Goal: Task Accomplishment & Management: Complete application form

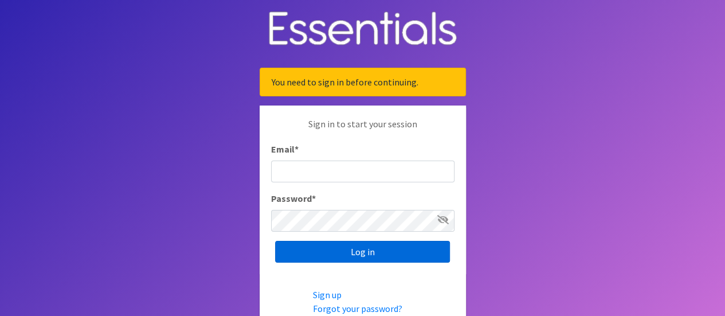
type input "[EMAIL_ADDRESS][DOMAIN_NAME]"
click at [326, 255] on input "Log in" at bounding box center [362, 252] width 175 height 22
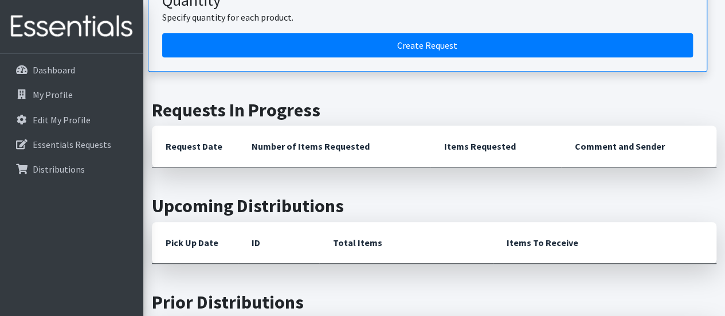
scroll to position [172, 0]
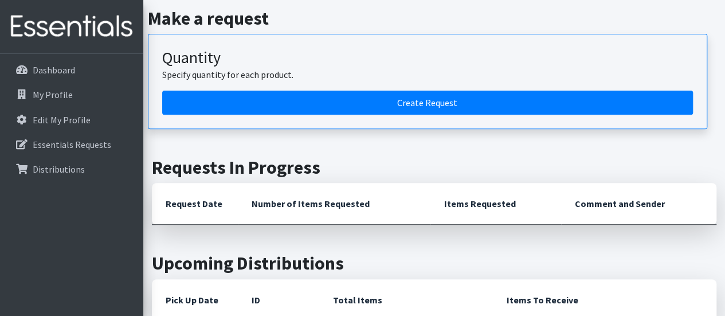
click at [0, 200] on div "Dashboard My Profile Edit My Profile Essentials Requests Distributions" at bounding box center [71, 195] width 143 height 283
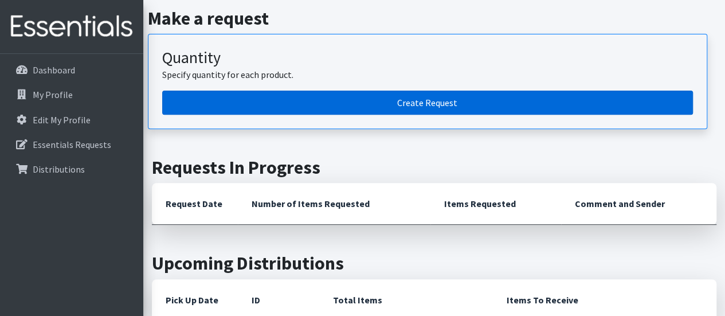
click at [530, 106] on link "Create Request" at bounding box center [427, 102] width 530 height 24
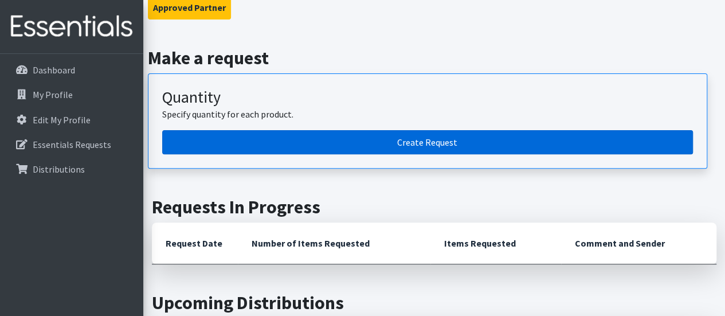
scroll to position [115, 0]
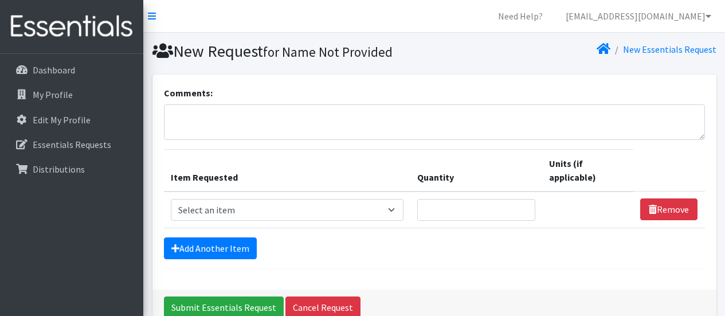
scroll to position [59, 0]
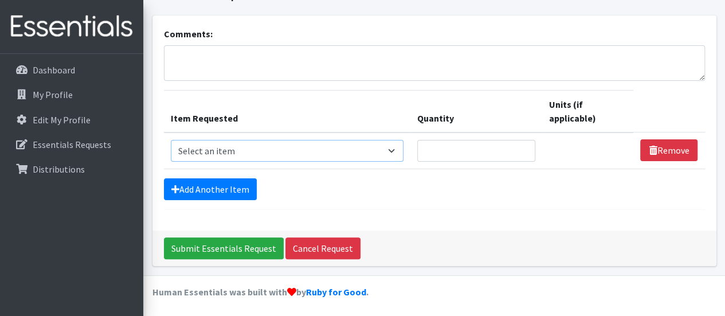
click at [237, 148] on select "Select an item # of Children this order will serve # of Individuals Living in H…" at bounding box center [287, 151] width 233 height 22
select select "13431"
click at [171, 140] on select "Select an item # of Children this order will serve # of Individuals Living in H…" at bounding box center [287, 151] width 233 height 22
click at [505, 140] on input "Quantity" at bounding box center [476, 151] width 118 height 22
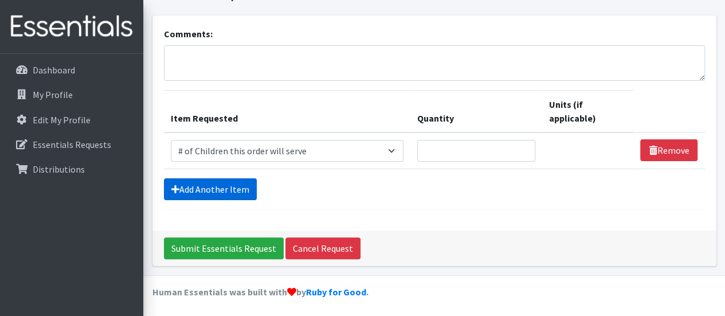
click at [252, 183] on link "Add Another Item" at bounding box center [210, 189] width 93 height 22
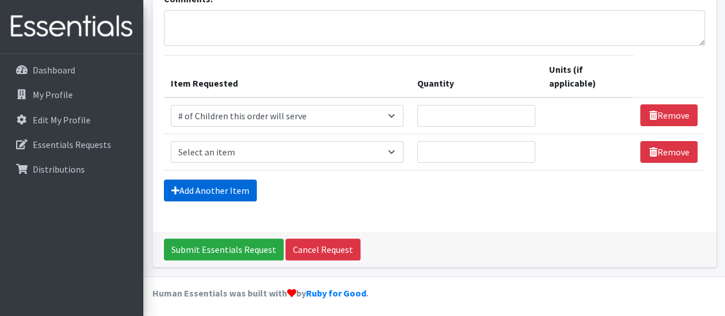
scroll to position [95, 0]
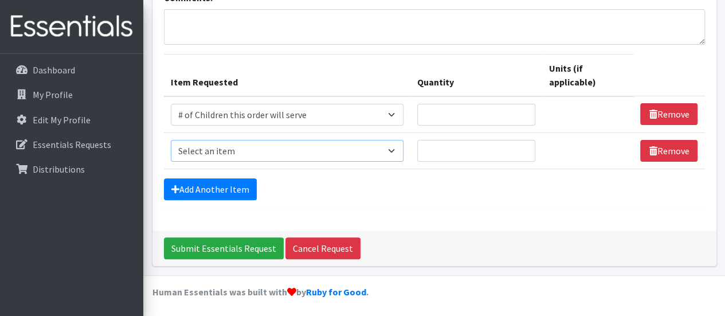
click at [262, 140] on select "Select an item # of Children this order will serve # of Individuals Living in H…" at bounding box center [287, 151] width 233 height 22
select select "6076"
click at [171, 140] on select "Select an item # of Children this order will serve # of Individuals Living in H…" at bounding box center [287, 151] width 233 height 22
click at [478, 164] on td "Quantity" at bounding box center [476, 150] width 132 height 36
click at [465, 144] on input "Quantity" at bounding box center [476, 151] width 118 height 22
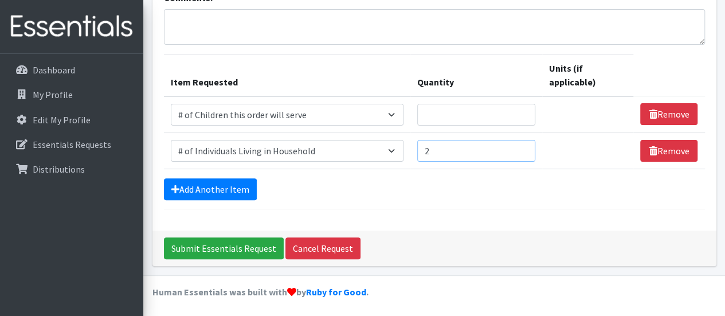
type input "2"
click at [442, 116] on input "Quantity" at bounding box center [476, 115] width 118 height 22
type input "2"
click at [251, 187] on link "Add Another Item" at bounding box center [210, 189] width 93 height 22
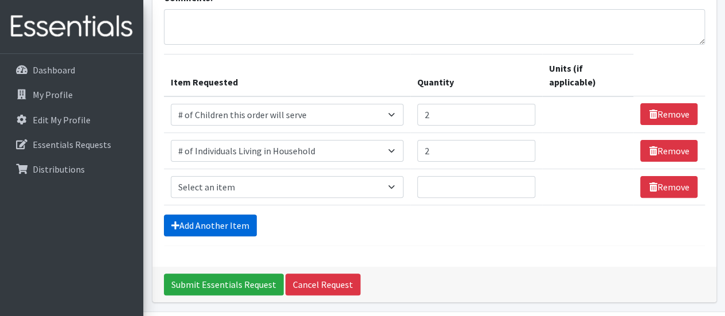
scroll to position [131, 0]
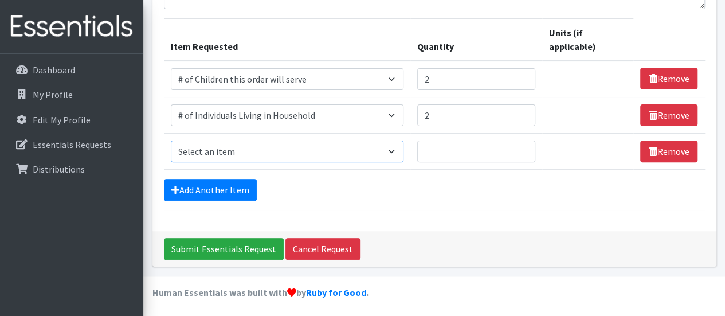
click at [252, 154] on select "Select an item # of Children this order will serve # of Individuals Living in H…" at bounding box center [287, 151] width 233 height 22
select select "1965"
click at [171, 140] on select "Select an item # of Children this order will serve # of Individuals Living in H…" at bounding box center [287, 151] width 233 height 22
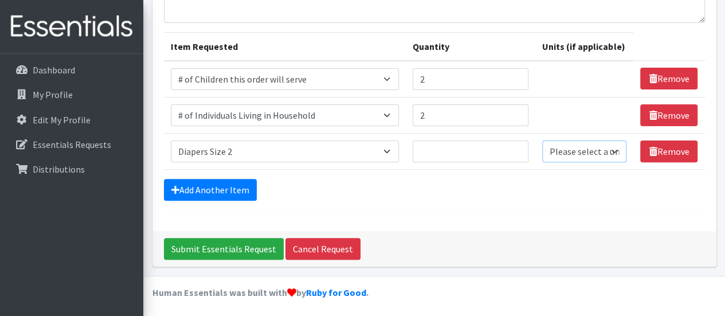
click at [557, 140] on select "Please select a unit units Packs" at bounding box center [584, 151] width 84 height 22
select select "Pack"
click at [542, 140] on select "Please select a unit units Packs" at bounding box center [584, 151] width 84 height 22
click at [489, 147] on input "Quantity" at bounding box center [470, 151] width 116 height 22
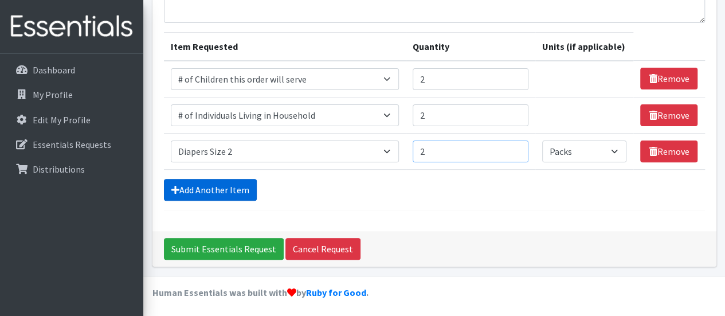
type input "2"
click at [241, 180] on link "Add Another Item" at bounding box center [210, 190] width 93 height 22
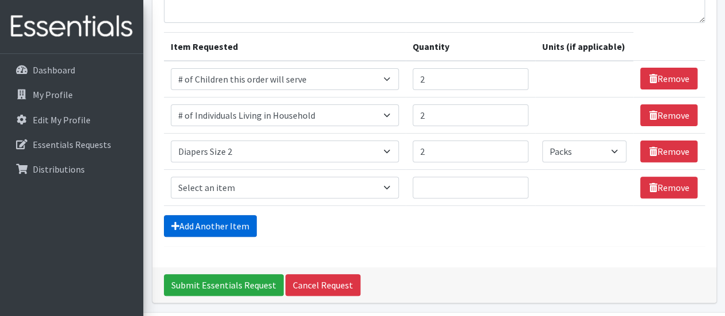
scroll to position [153, 0]
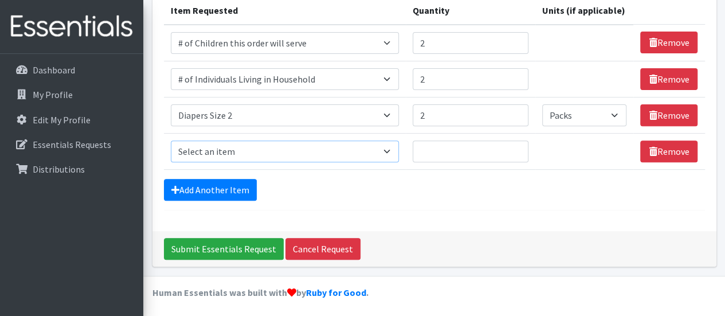
click at [252, 151] on select "Select an item # of Children this order will serve # of Individuals Living in H…" at bounding box center [285, 151] width 229 height 22
click at [456, 111] on input "2" at bounding box center [470, 115] width 116 height 22
click at [292, 148] on select "Select an item # of Children this order will serve # of Individuals Living in H…" at bounding box center [285, 151] width 229 height 22
select select "1929"
click at [171, 140] on select "Select an item # of Children this order will serve # of Individuals Living in H…" at bounding box center [285, 151] width 229 height 22
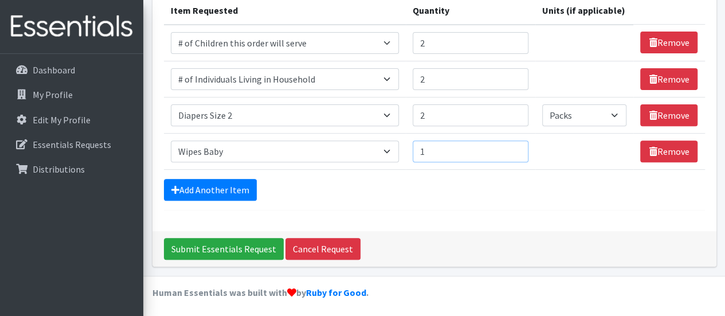
click at [517, 149] on input "1" at bounding box center [470, 151] width 116 height 22
type input "2"
click at [517, 147] on input "2" at bounding box center [470, 151] width 116 height 22
click at [517, 141] on input "2" at bounding box center [470, 151] width 116 height 22
click at [241, 190] on link "Add Another Item" at bounding box center [210, 190] width 93 height 22
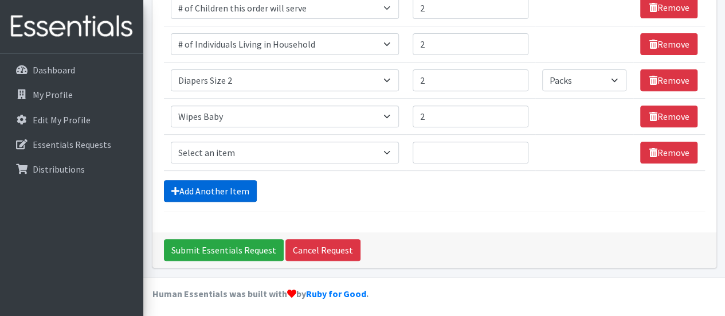
scroll to position [189, 0]
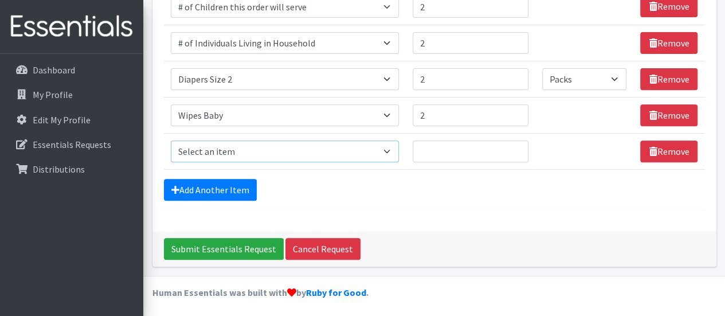
click at [242, 145] on select "Select an item # of Children this order will serve # of Individuals Living in H…" at bounding box center [285, 151] width 229 height 22
click at [702, 193] on div "Add Another Item" at bounding box center [434, 190] width 541 height 22
click at [223, 143] on select "Select an item # of Children this order will serve # of Individuals Living in H…" at bounding box center [285, 151] width 229 height 22
click at [171, 140] on select "Select an item # of Children this order will serve # of Individuals Living in H…" at bounding box center [285, 151] width 229 height 22
click at [249, 148] on select "Select an item # of Children this order will serve # of Individuals Living in H…" at bounding box center [285, 151] width 229 height 22
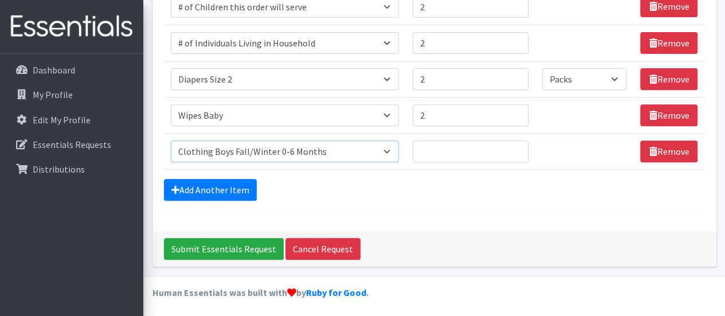
select select "5705"
click at [171, 140] on select "Select an item # of Children this order will serve # of Individuals Living in H…" at bounding box center [285, 151] width 229 height 22
type input "1"
click at [517, 147] on input "1" at bounding box center [470, 151] width 116 height 22
click at [242, 190] on link "Add Another Item" at bounding box center [210, 190] width 93 height 22
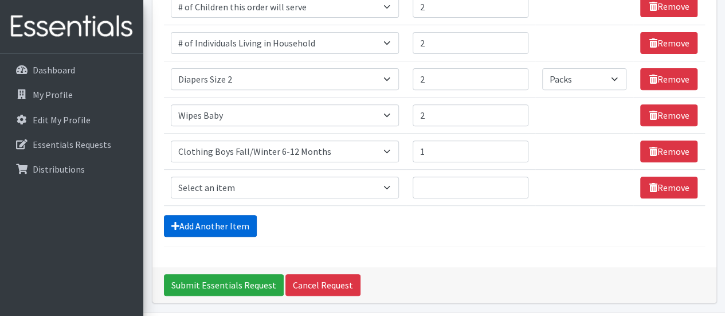
scroll to position [225, 0]
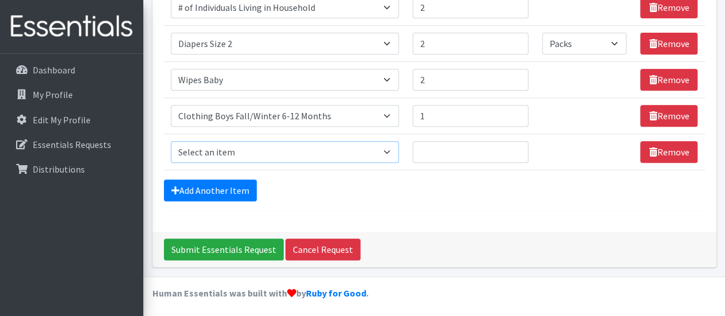
click at [243, 151] on select "Select an item # of Children this order will serve # of Individuals Living in H…" at bounding box center [285, 152] width 229 height 22
select select "5710"
click at [171, 141] on select "Select an item # of Children this order will serve # of Individuals Living in H…" at bounding box center [285, 152] width 229 height 22
click at [320, 153] on select "Select an item # of Children this order will serve # of Individuals Living in H…" at bounding box center [285, 152] width 229 height 22
click at [320, 149] on select "Select an item # of Children this order will serve # of Individuals Living in H…" at bounding box center [285, 152] width 229 height 22
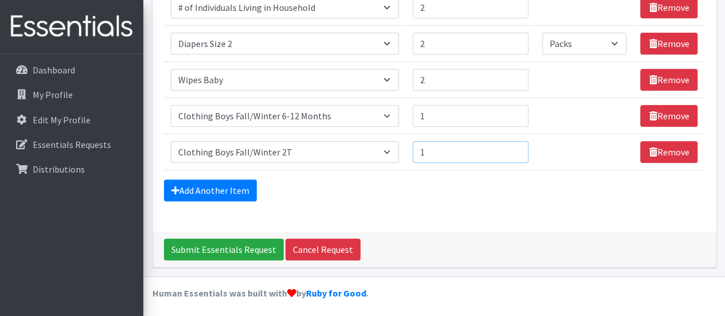
type input "1"
click at [518, 146] on input "1" at bounding box center [470, 152] width 116 height 22
click at [315, 149] on select "Select an item # of Children this order will serve # of Individuals Living in H…" at bounding box center [285, 152] width 229 height 22
click at [677, 234] on div "Submit Essentials Request Cancel Request" at bounding box center [434, 249] width 564 height 36
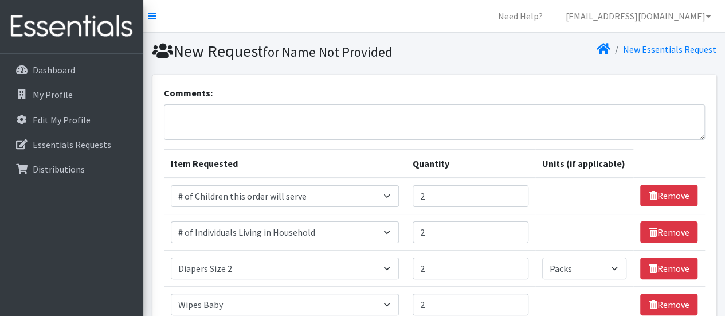
scroll to position [115, 0]
